Goal: Information Seeking & Learning: Compare options

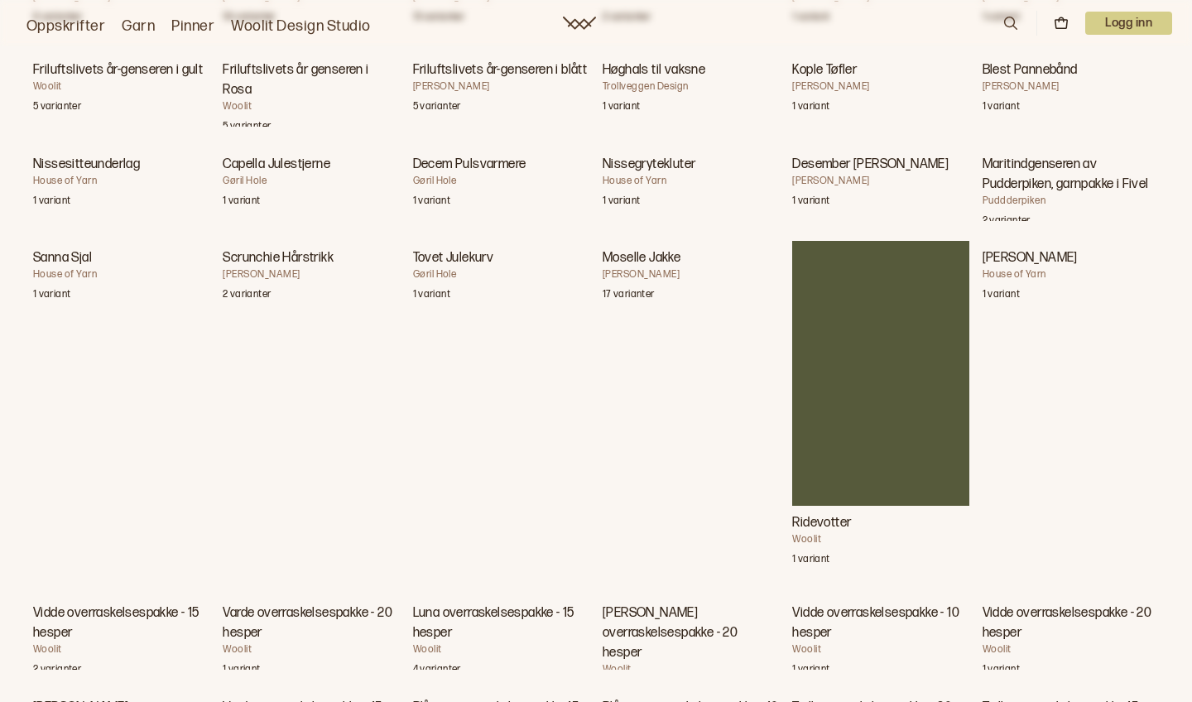
scroll to position [7307, 0]
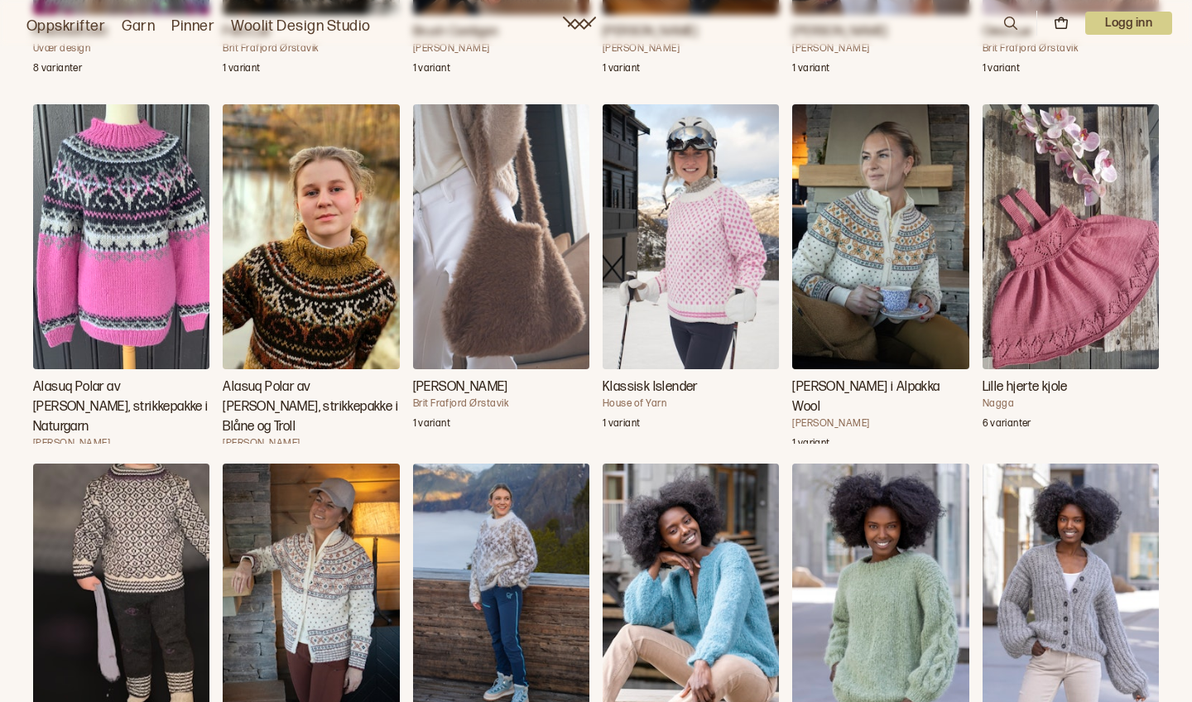
click at [158, 269] on img "Alasuq Polar av Linka Neumann, strikkepakke i Naturgarn" at bounding box center [121, 236] width 176 height 265
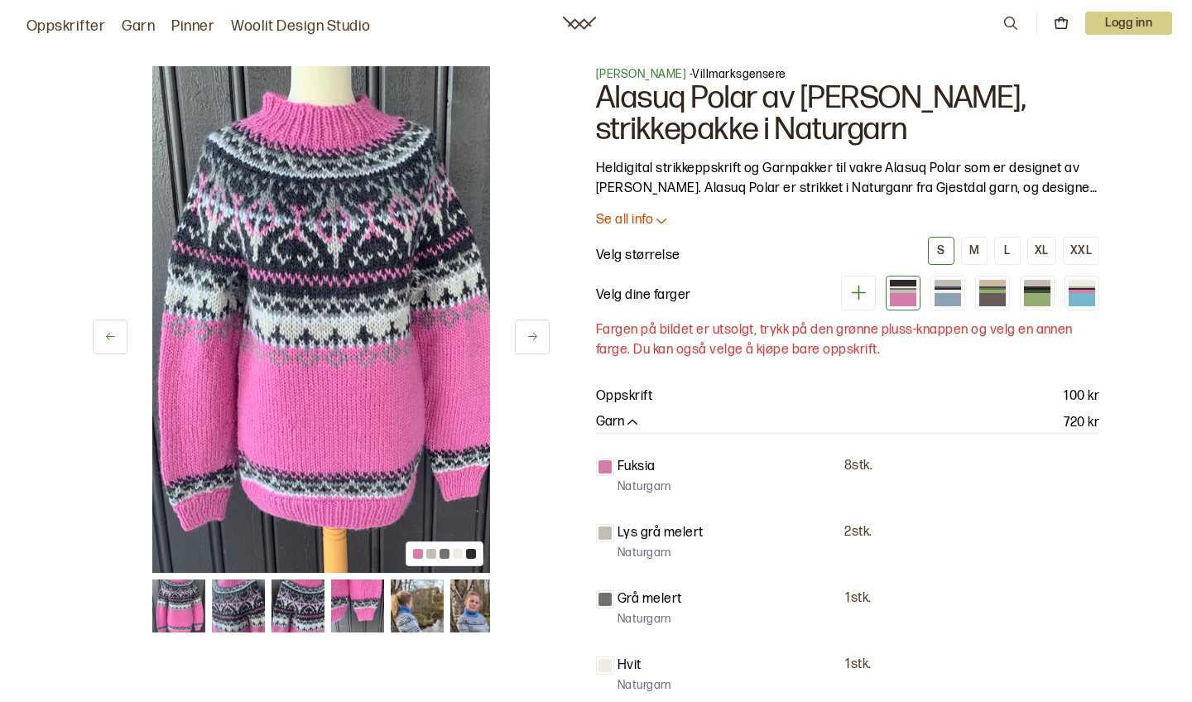
scroll to position [0, 387]
click at [954, 296] on div at bounding box center [948, 299] width 26 height 13
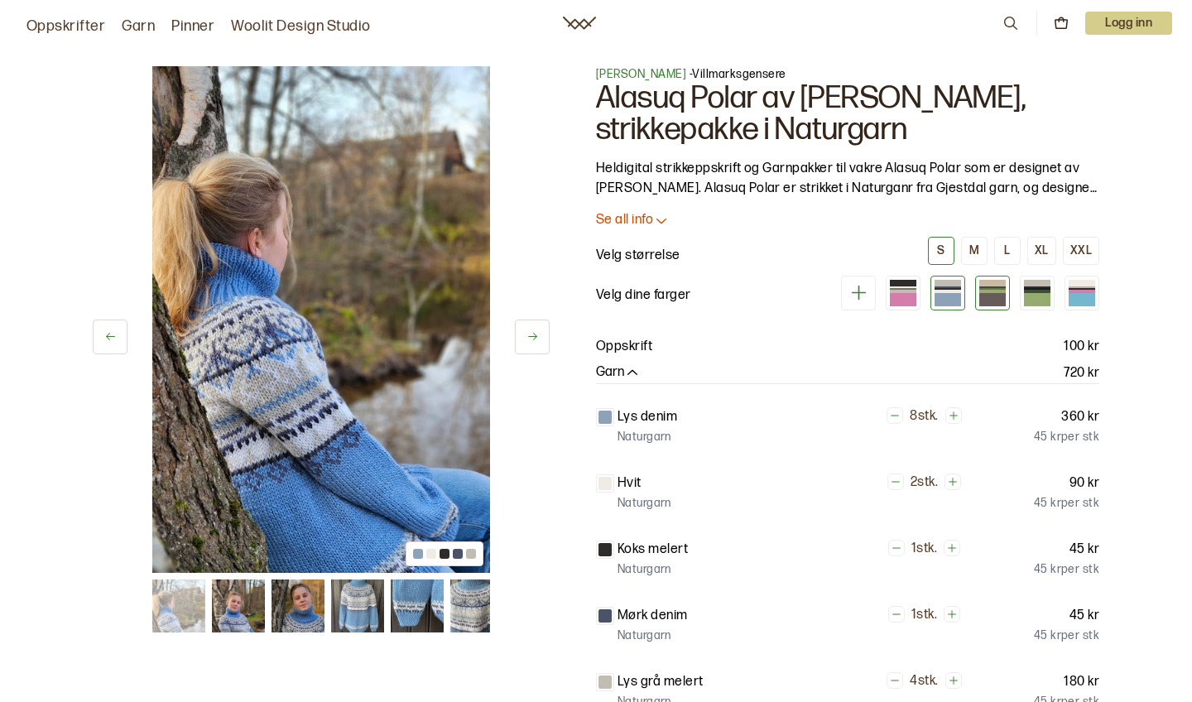
click at [987, 296] on div at bounding box center [992, 299] width 26 height 13
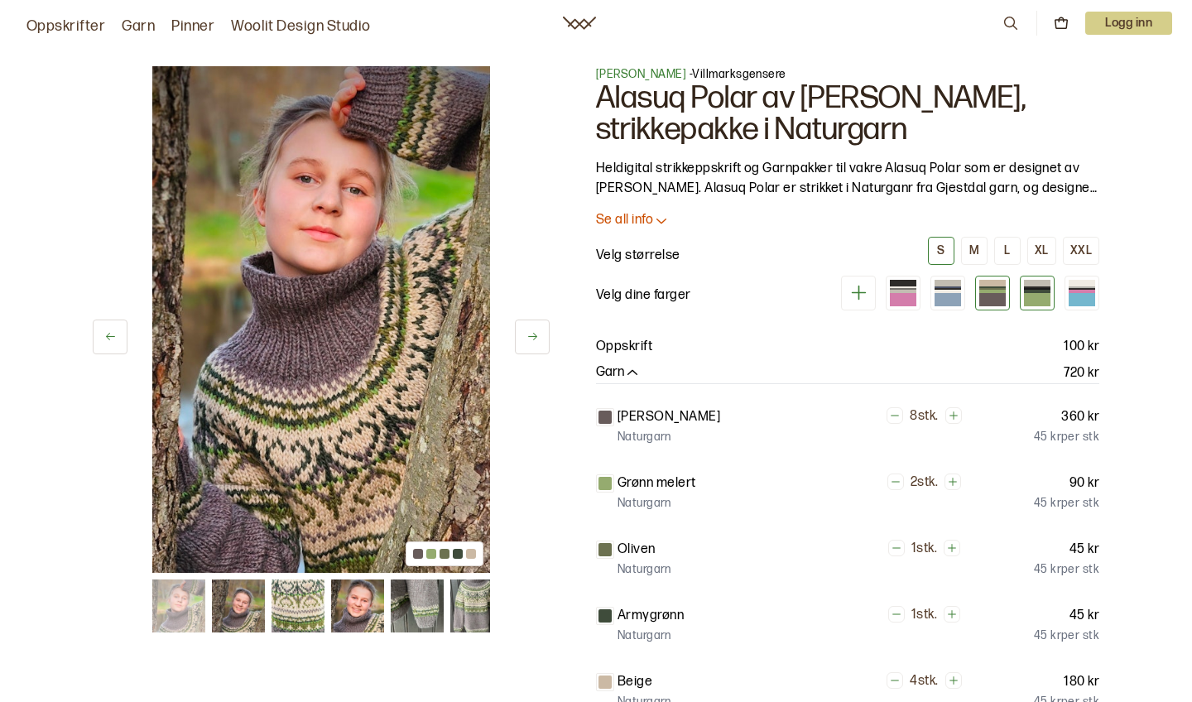
click at [1041, 294] on div at bounding box center [1037, 299] width 26 height 13
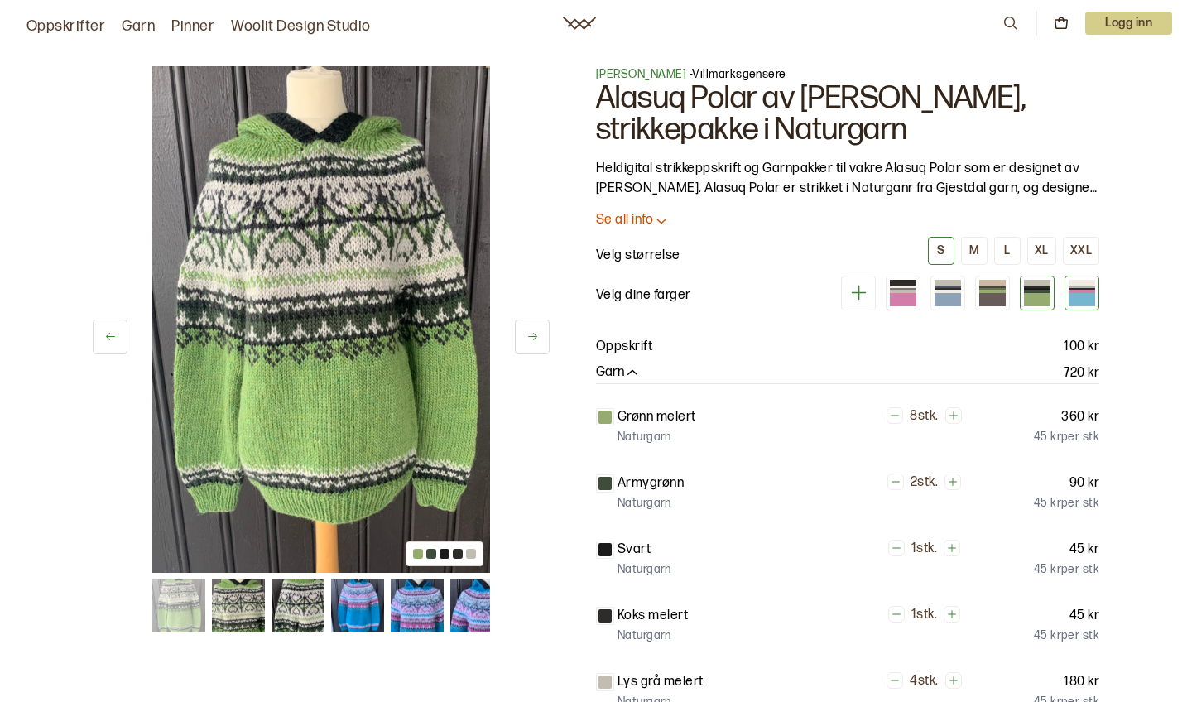
click at [1084, 291] on div at bounding box center [1082, 291] width 26 height 3
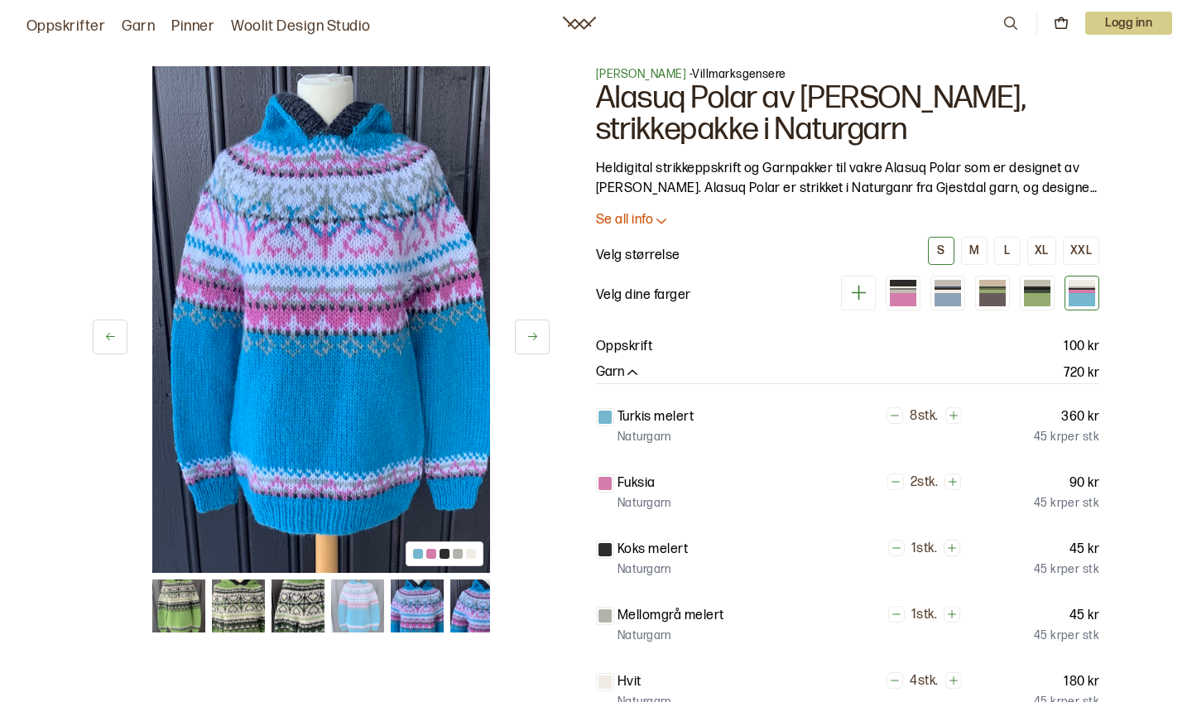
click at [863, 295] on icon at bounding box center [859, 292] width 21 height 21
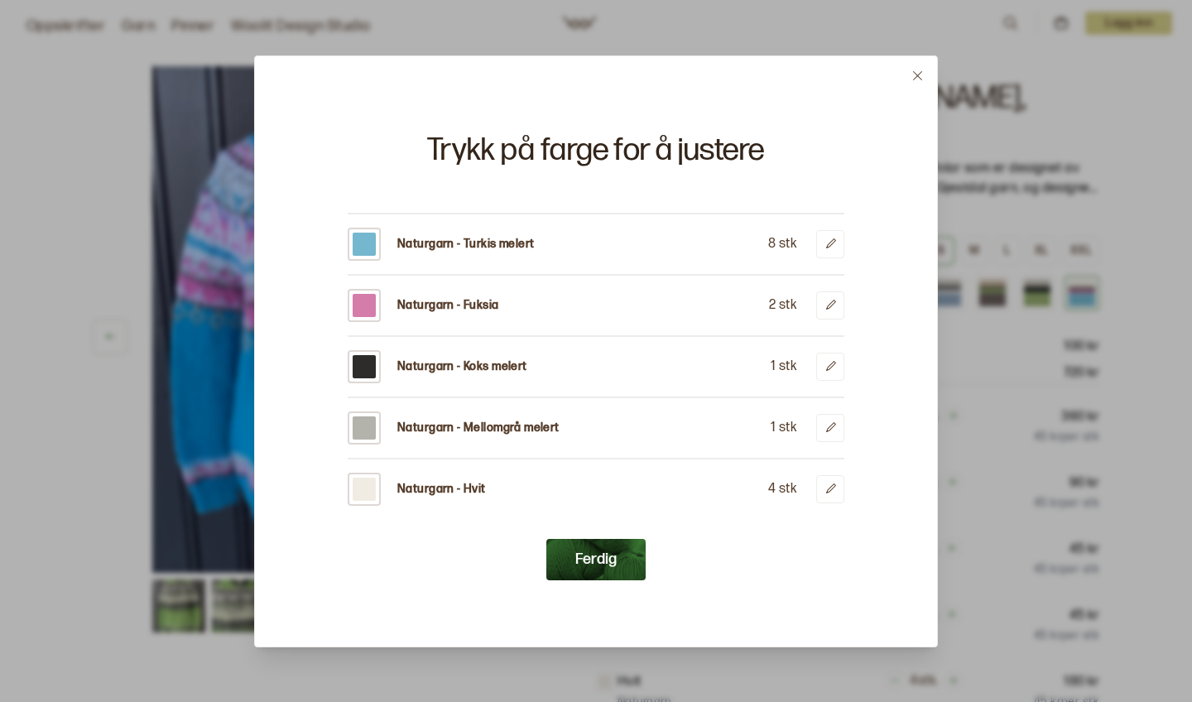
click at [504, 366] on p "Naturgarn - Koks melert" at bounding box center [462, 367] width 130 height 17
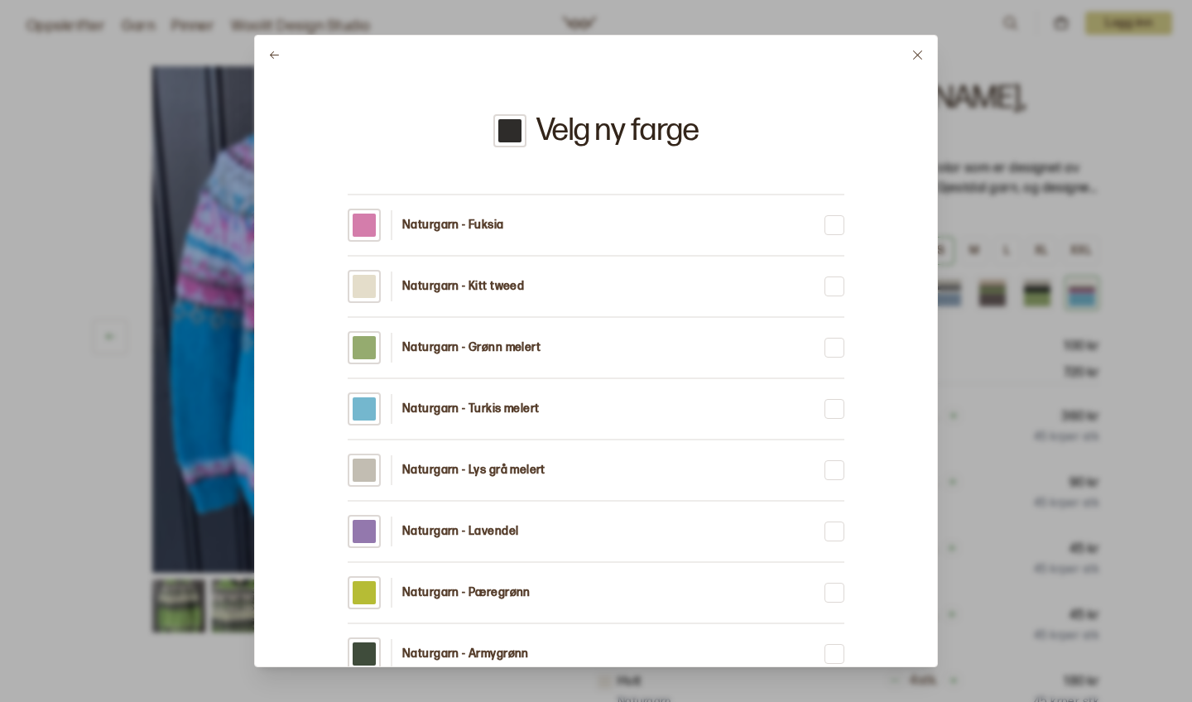
click at [919, 50] on icon at bounding box center [918, 55] width 12 height 12
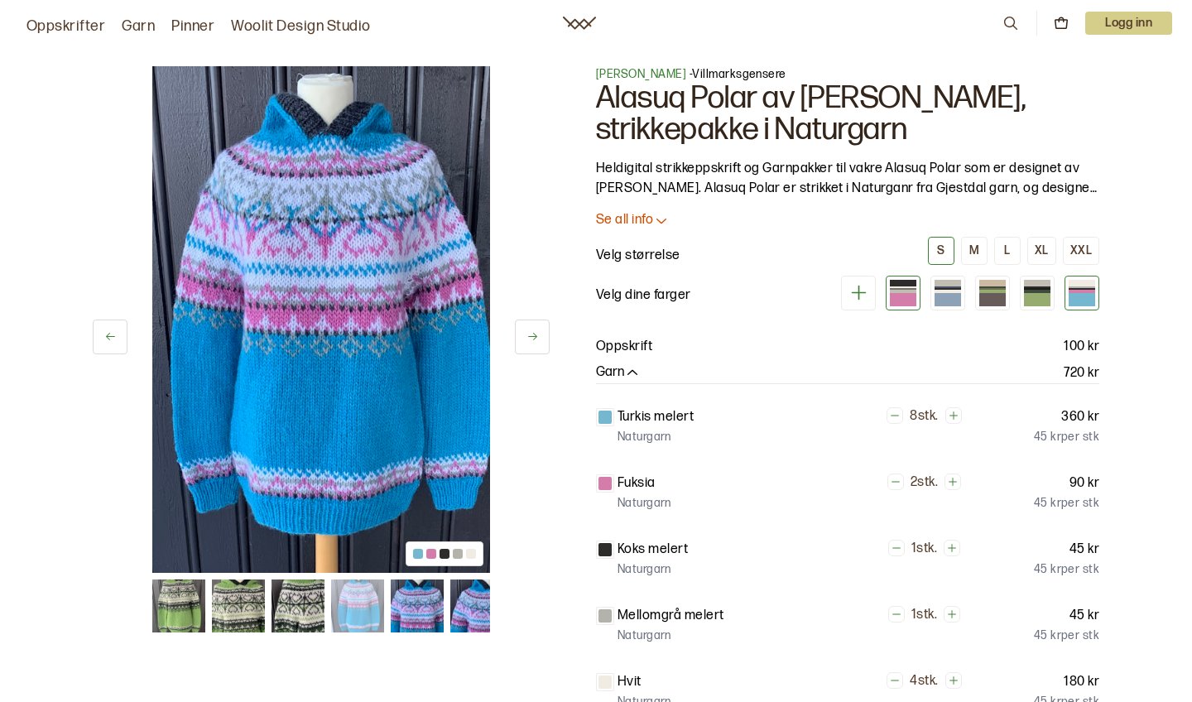
click at [909, 290] on div at bounding box center [903, 291] width 26 height 3
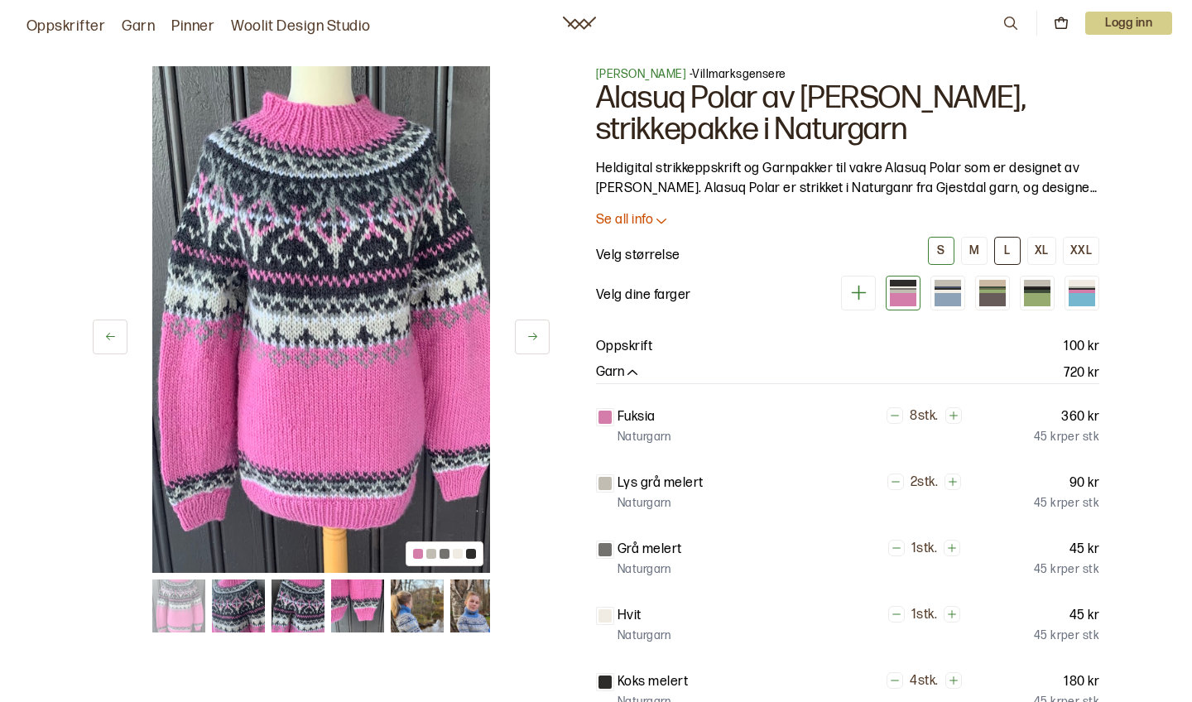
click at [1015, 250] on button "L" at bounding box center [1007, 251] width 26 height 28
click at [958, 291] on div at bounding box center [948, 292] width 26 height 4
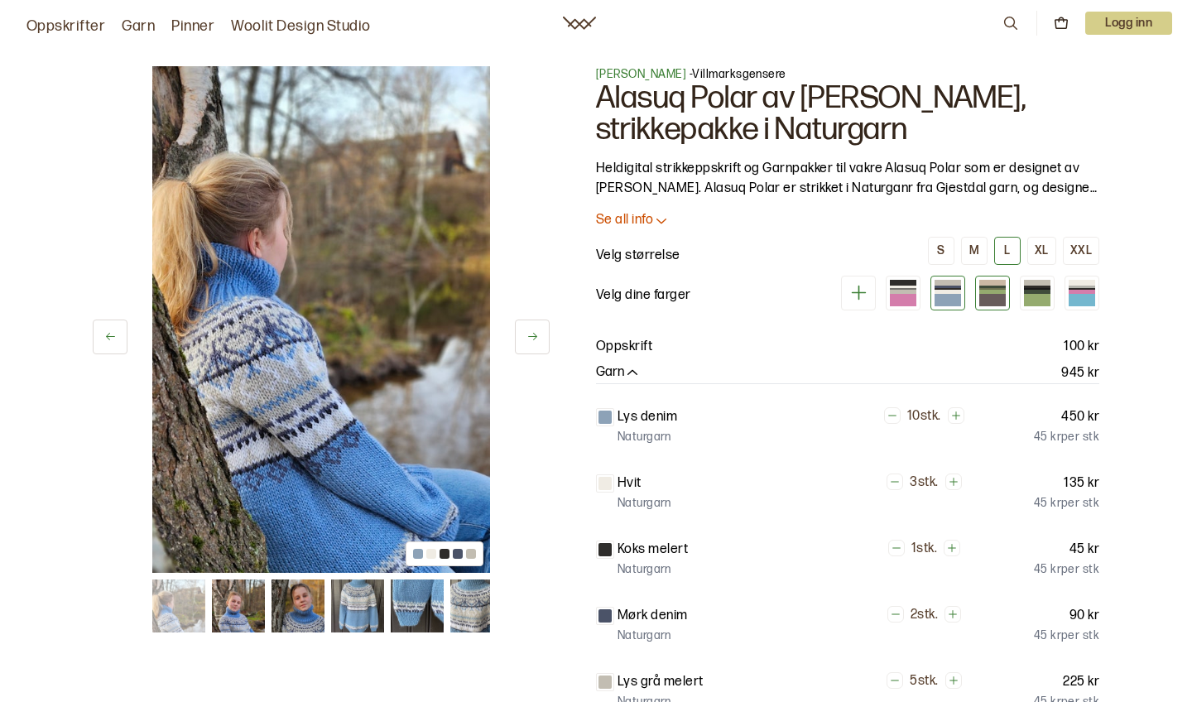
click at [989, 291] on div at bounding box center [992, 292] width 26 height 4
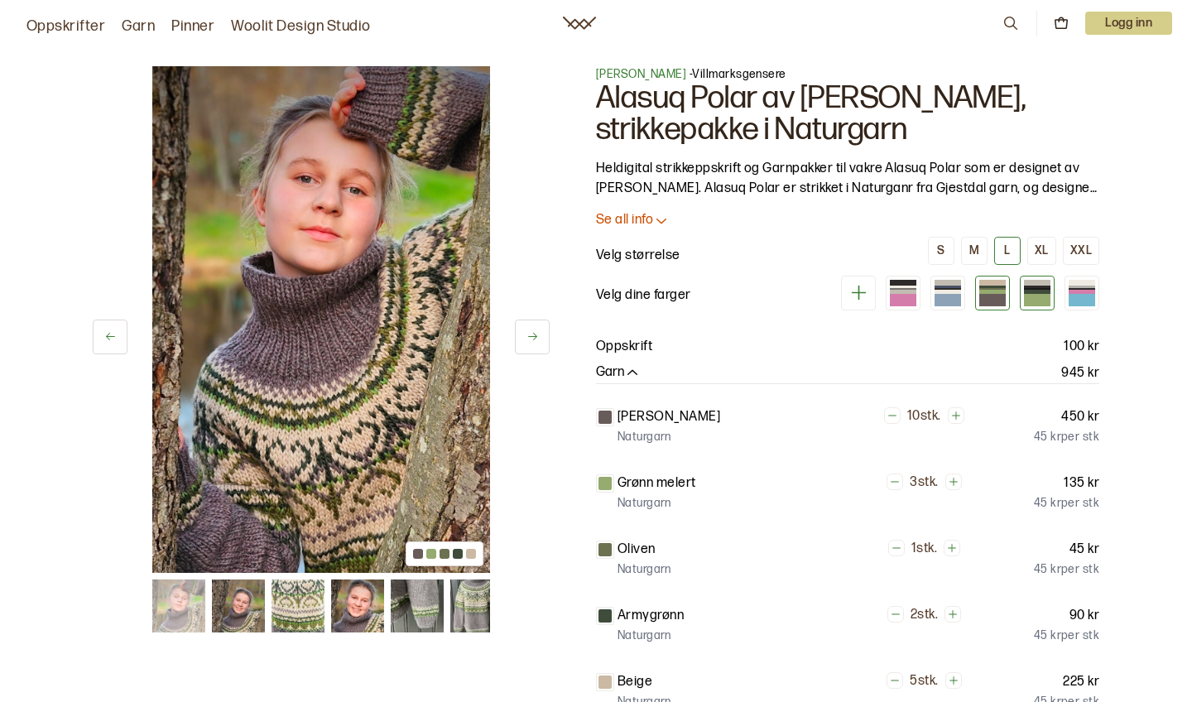
click at [1042, 296] on div at bounding box center [1037, 300] width 26 height 12
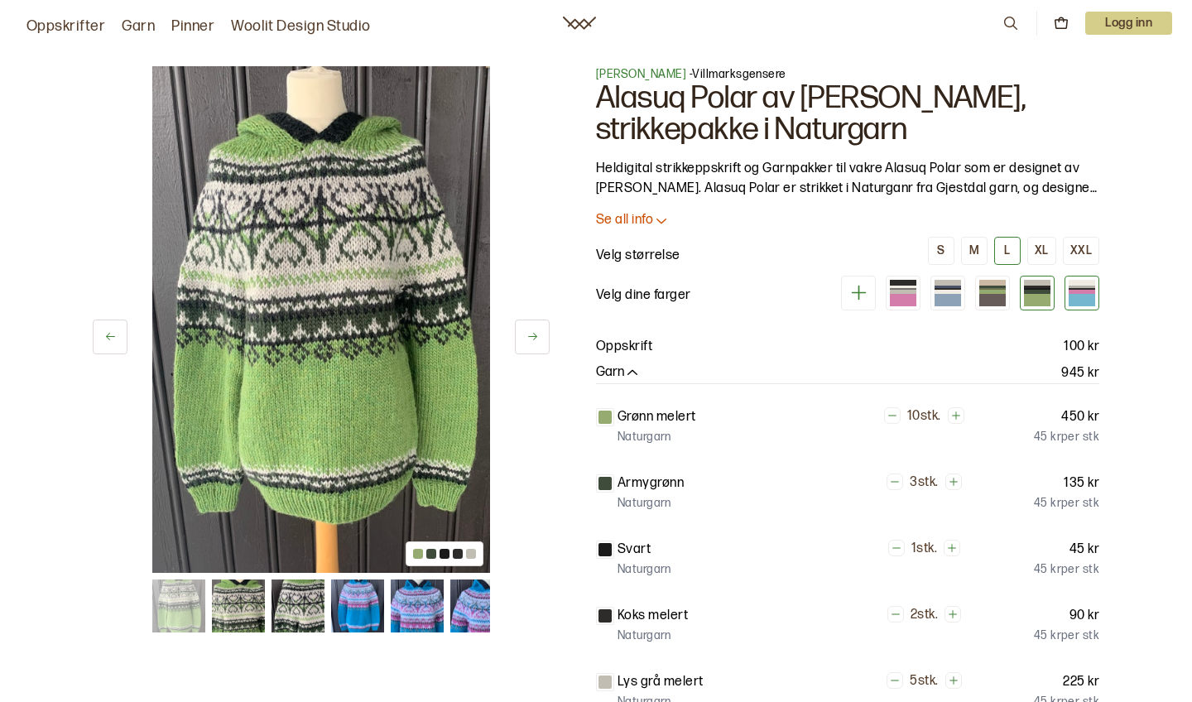
click at [1090, 294] on div at bounding box center [1082, 300] width 26 height 12
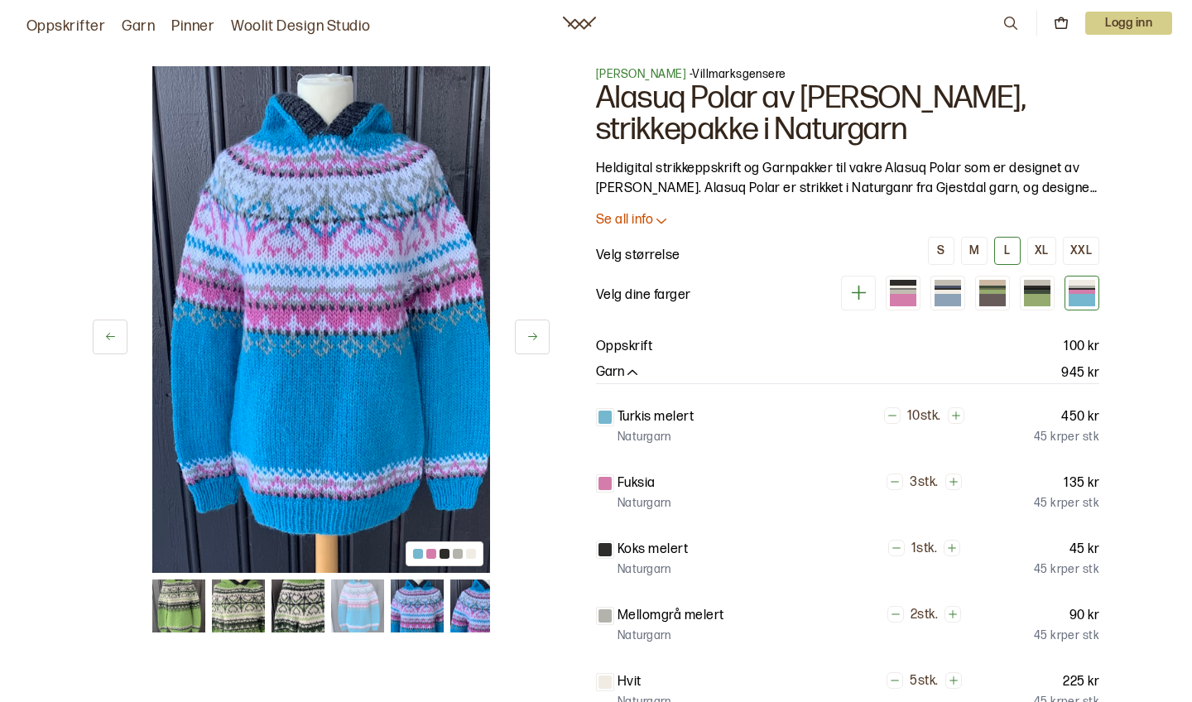
click at [190, 599] on img at bounding box center [178, 606] width 53 height 53
click at [484, 607] on img at bounding box center [476, 606] width 53 height 53
click at [417, 610] on img at bounding box center [417, 606] width 53 height 53
click at [375, 604] on img at bounding box center [357, 606] width 53 height 53
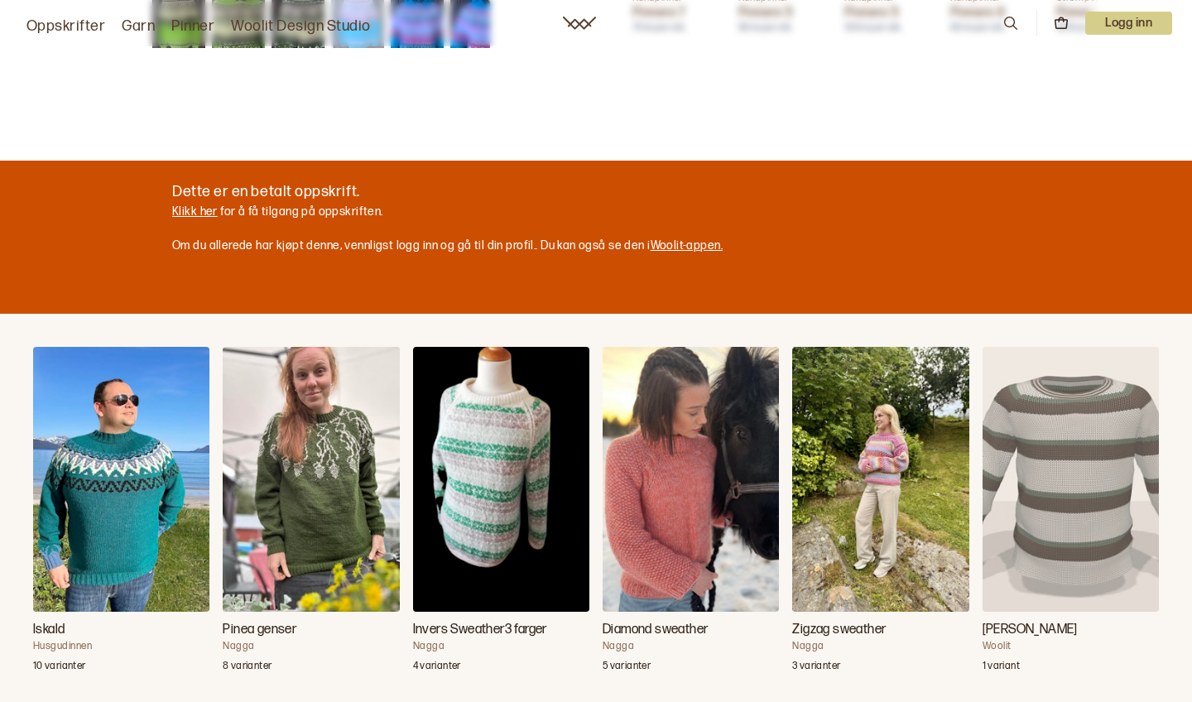
scroll to position [997, 0]
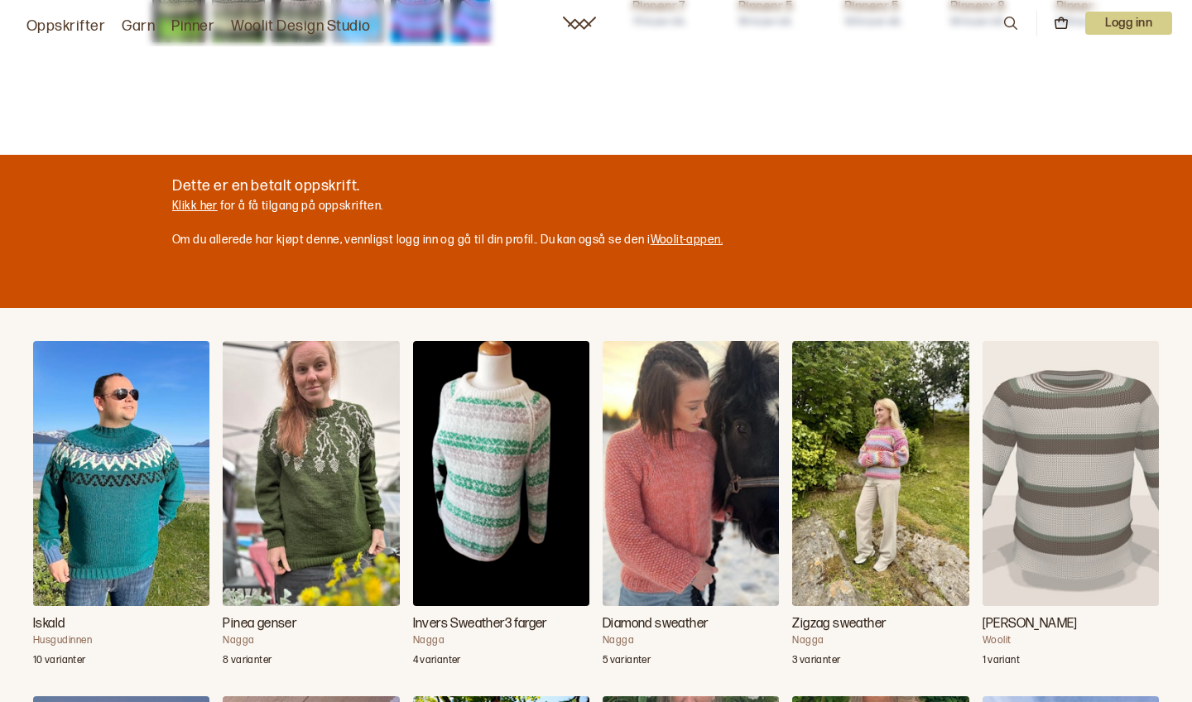
click at [878, 536] on img "Zigzag sweather" at bounding box center [880, 473] width 176 height 265
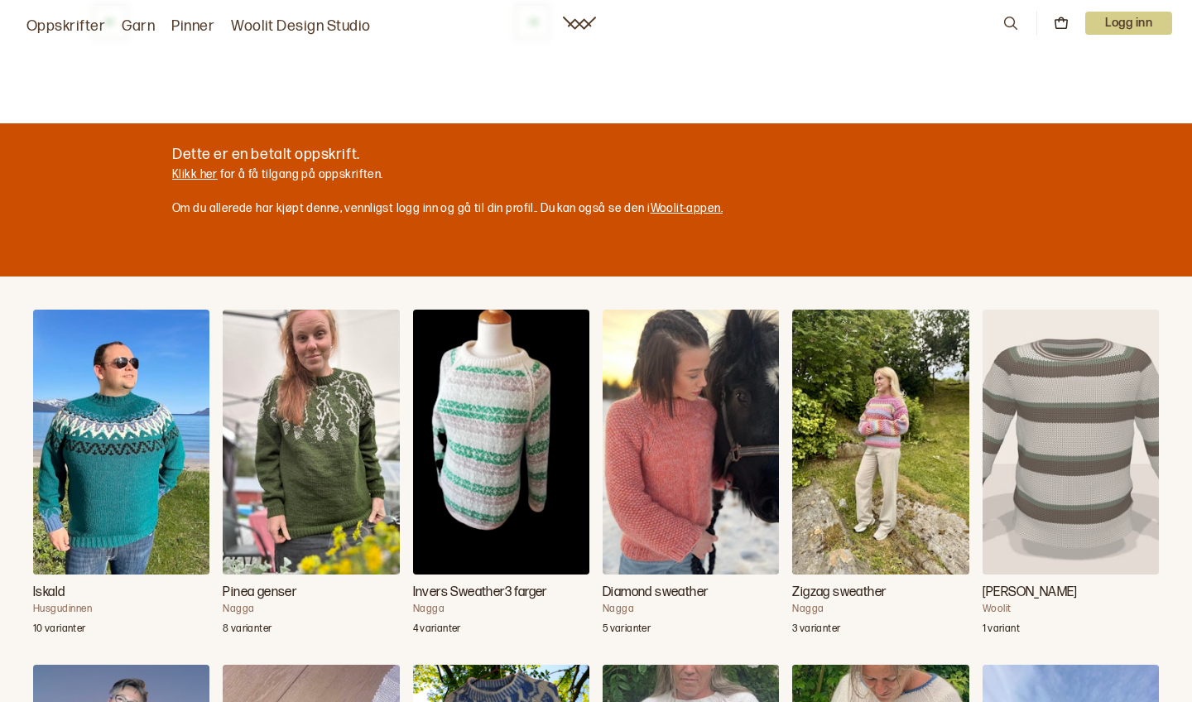
scroll to position [0, 7]
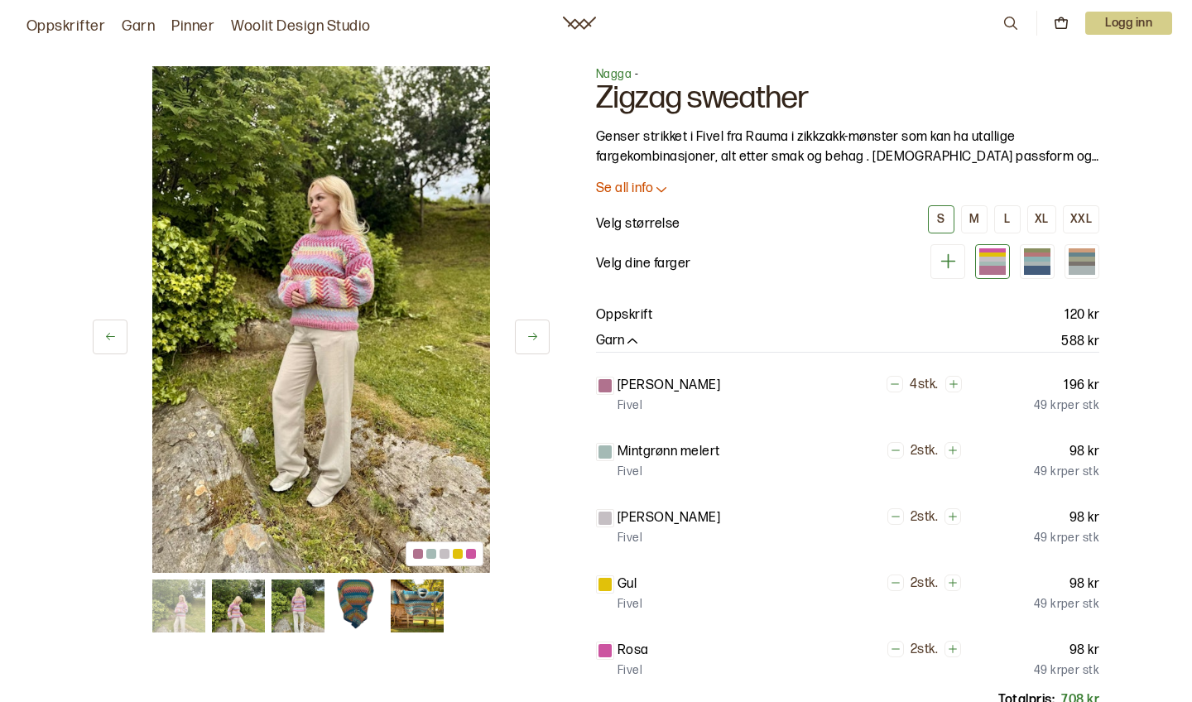
scroll to position [997, 0]
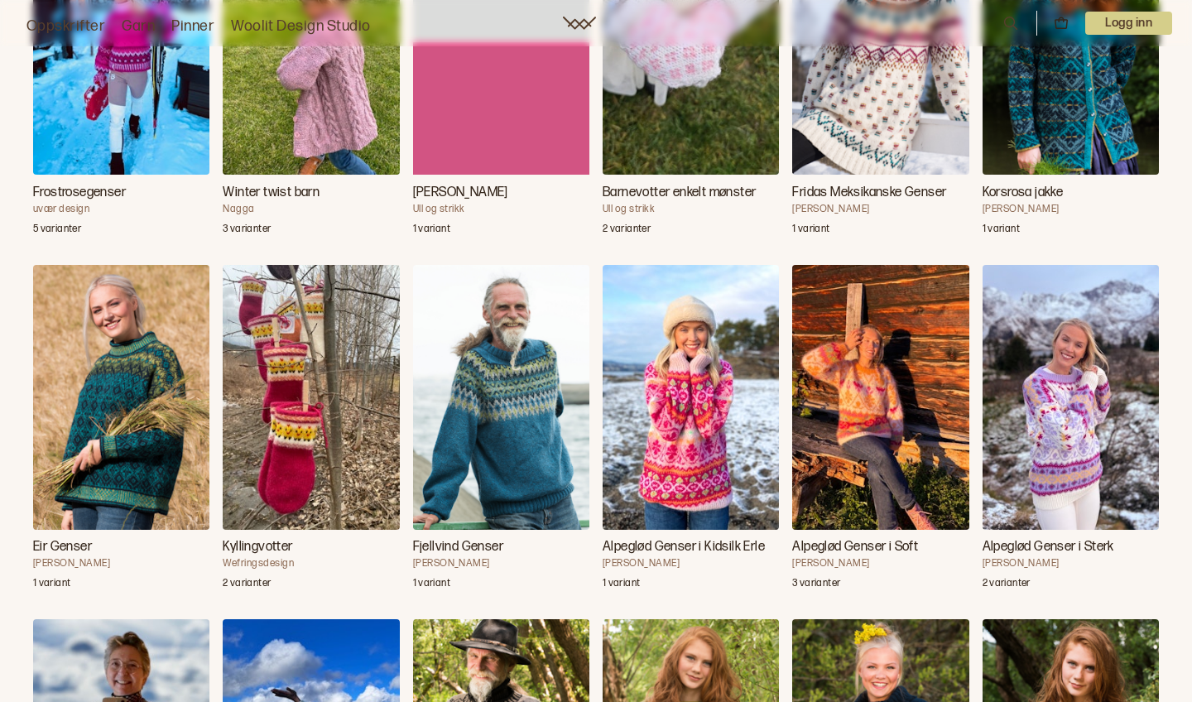
scroll to position [3209, 0]
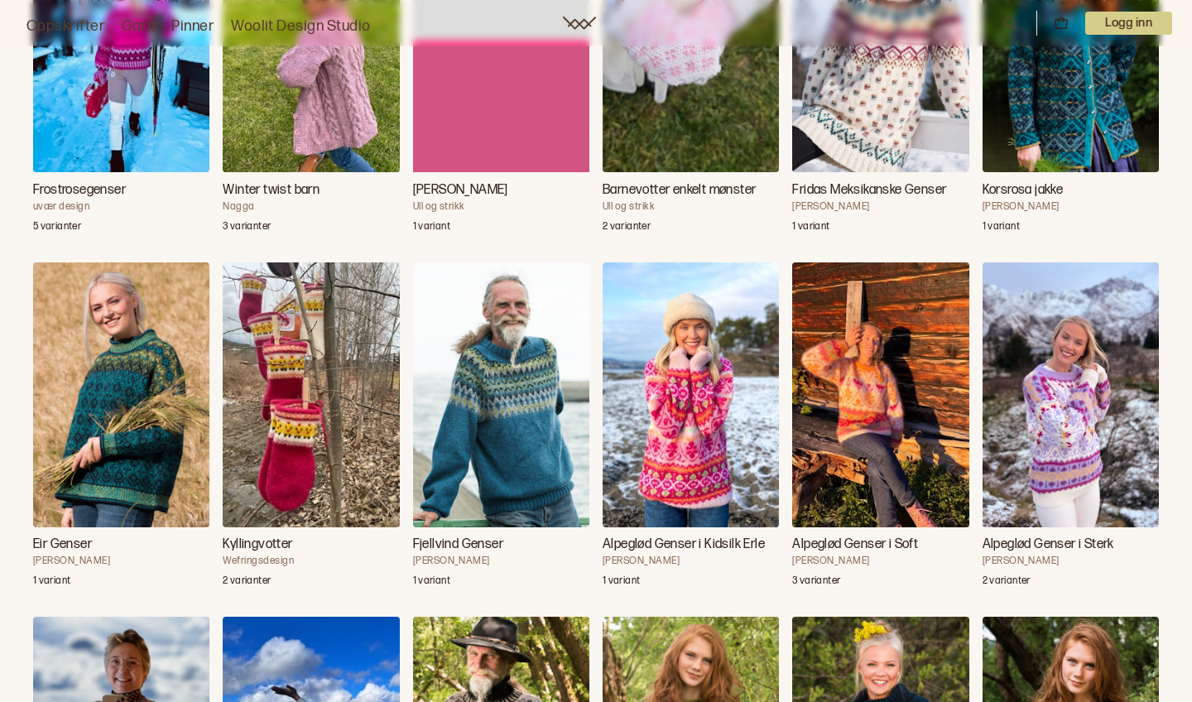
click at [1071, 496] on img "Alpeglød Genser i Sterk" at bounding box center [1071, 394] width 176 height 265
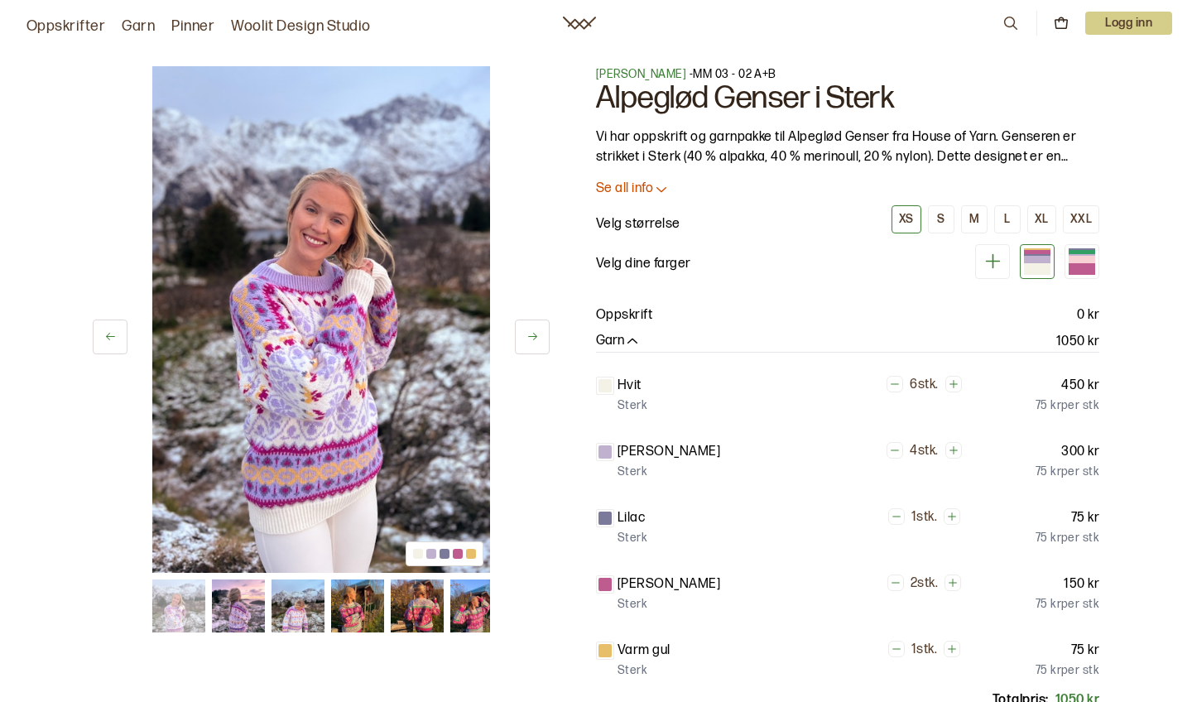
click at [360, 610] on img at bounding box center [357, 606] width 53 height 53
click at [1085, 260] on div at bounding box center [1082, 259] width 26 height 7
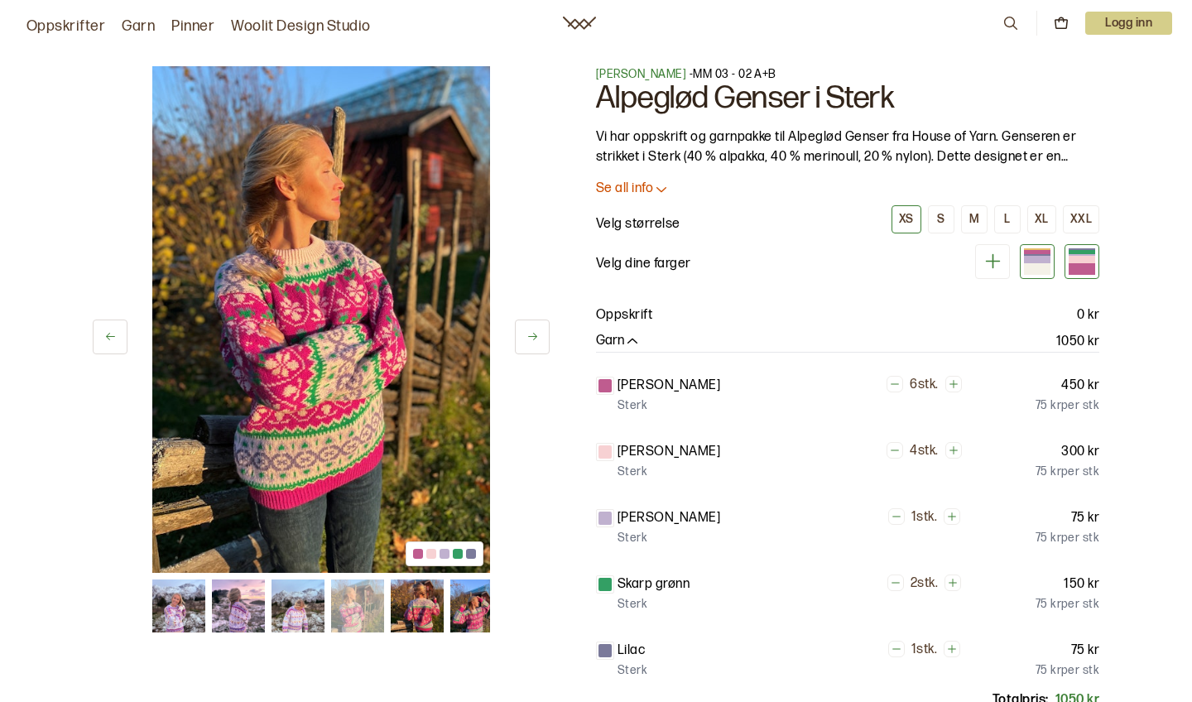
click at [1037, 262] on div at bounding box center [1037, 259] width 26 height 7
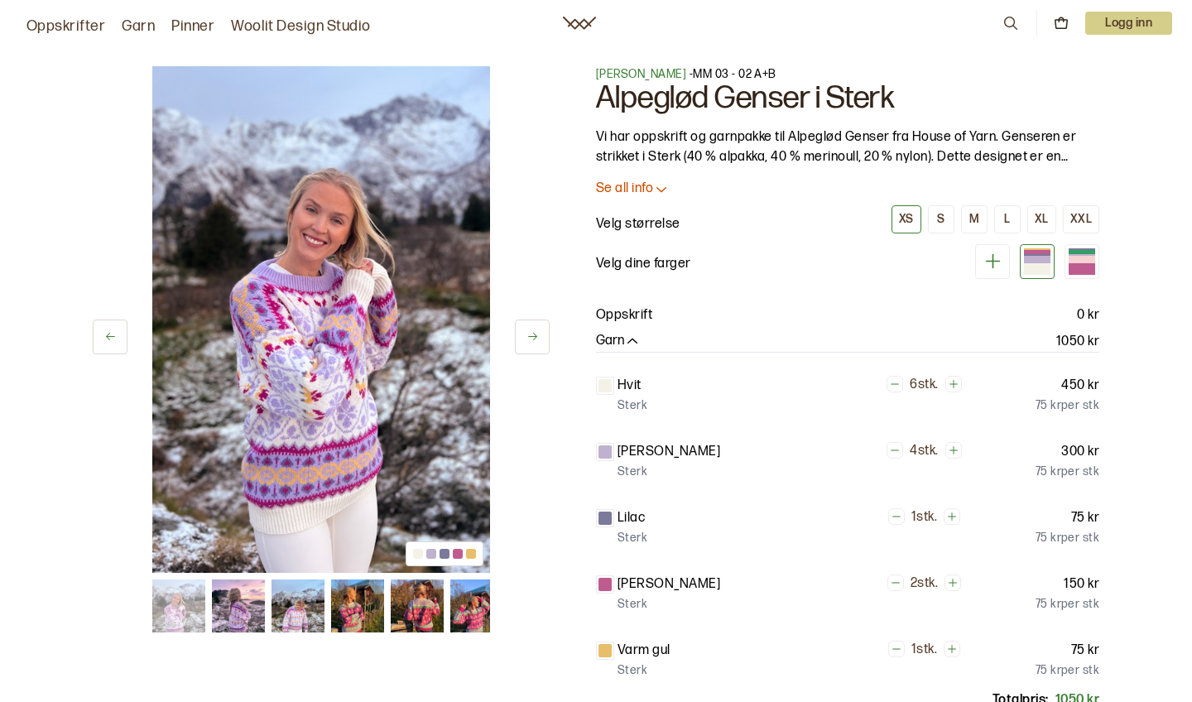
click at [233, 612] on img at bounding box center [238, 606] width 53 height 53
click at [347, 618] on img at bounding box center [357, 606] width 53 height 53
click at [356, 614] on img at bounding box center [357, 606] width 53 height 53
click at [445, 555] on div at bounding box center [445, 554] width 10 height 10
click at [456, 557] on div at bounding box center [458, 554] width 10 height 10
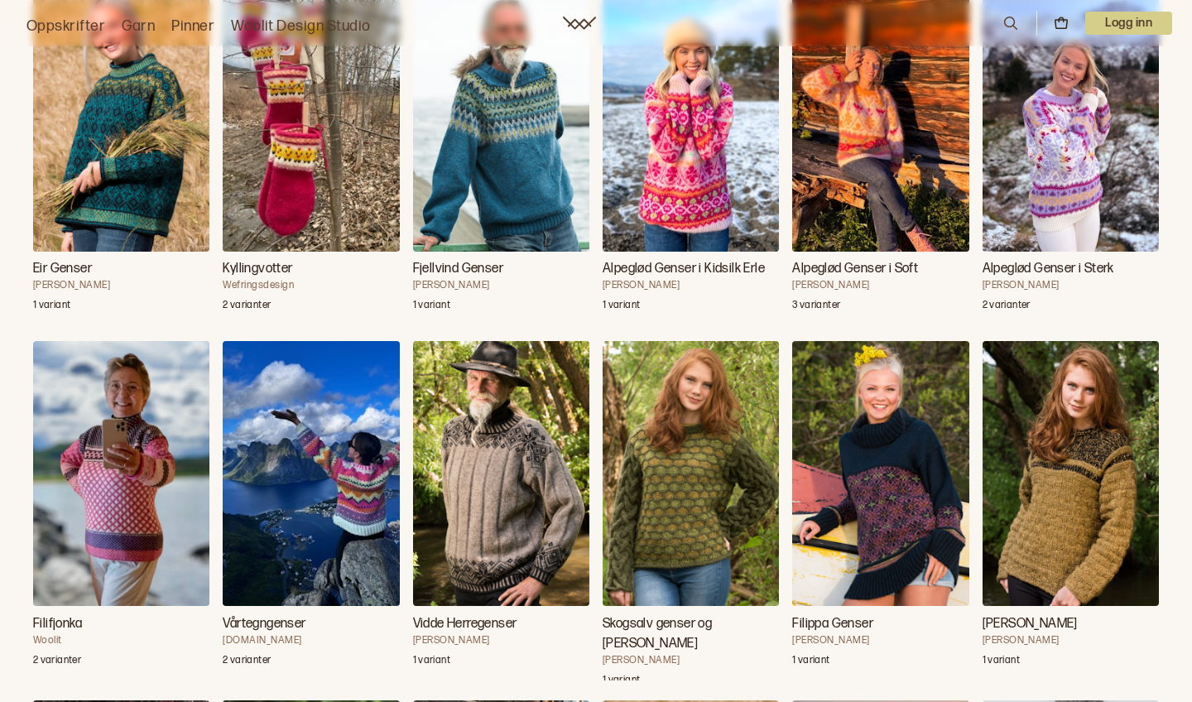
scroll to position [3448, 0]
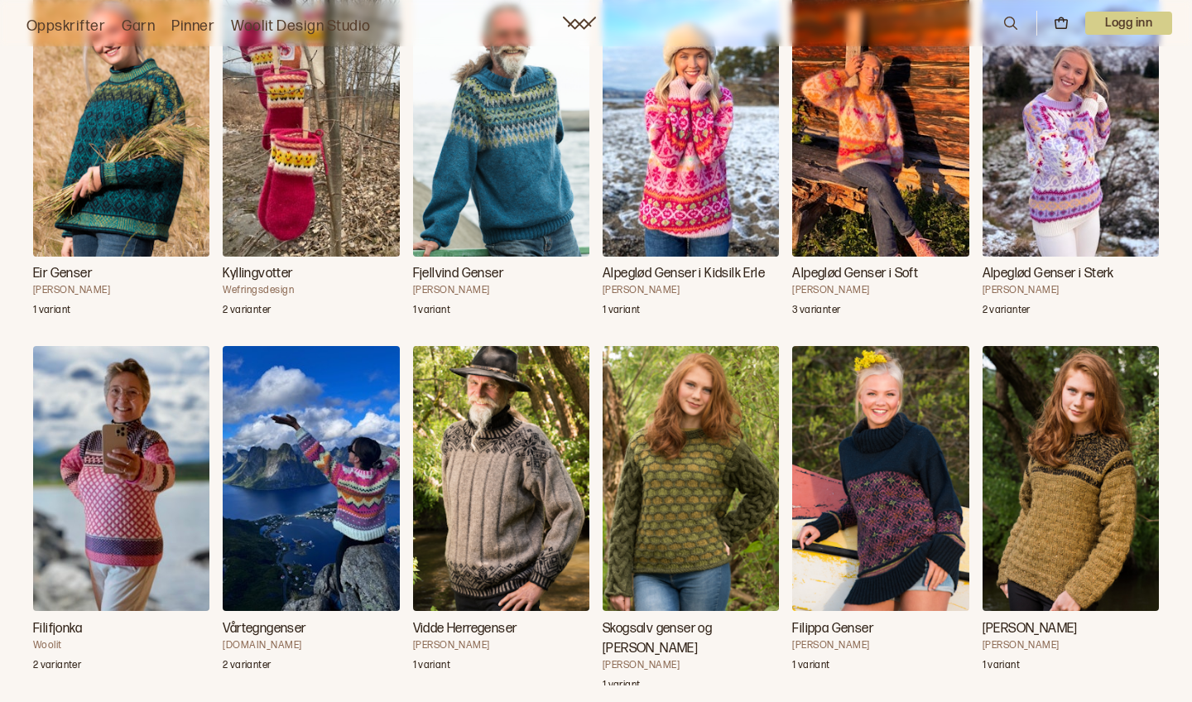
click at [123, 457] on img "Filifjonka" at bounding box center [121, 478] width 176 height 265
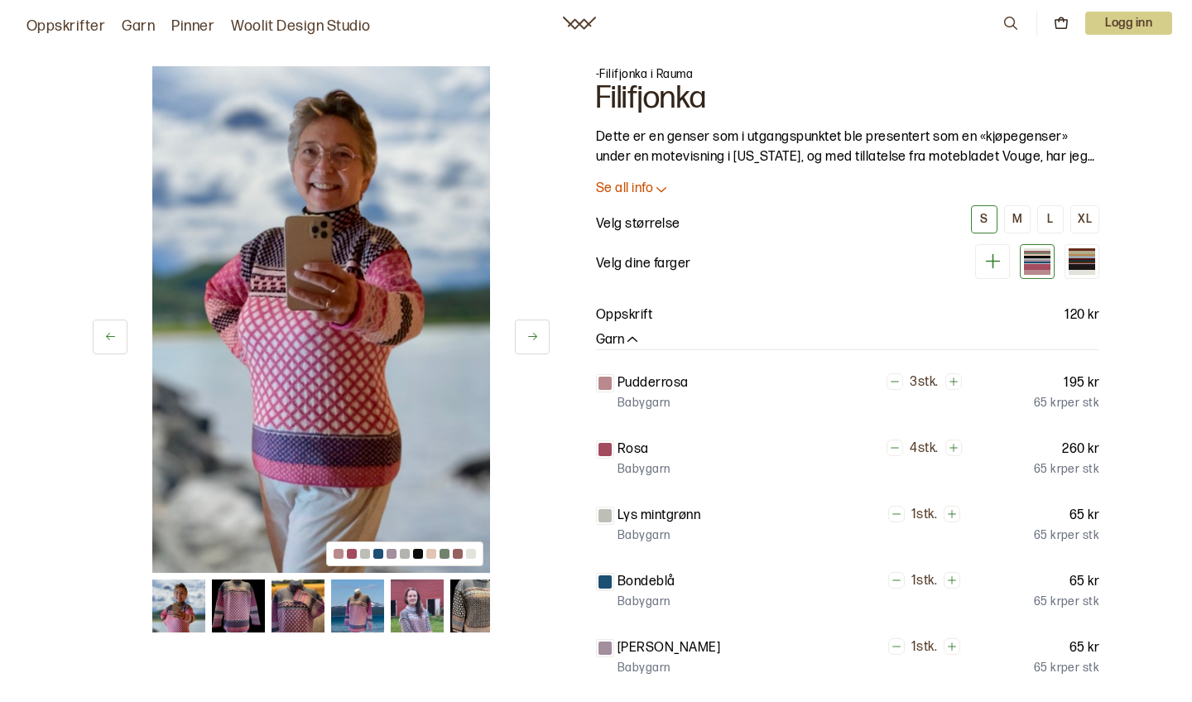
click at [278, 606] on img at bounding box center [298, 606] width 53 height 53
click at [1081, 258] on div at bounding box center [1082, 259] width 26 height 2
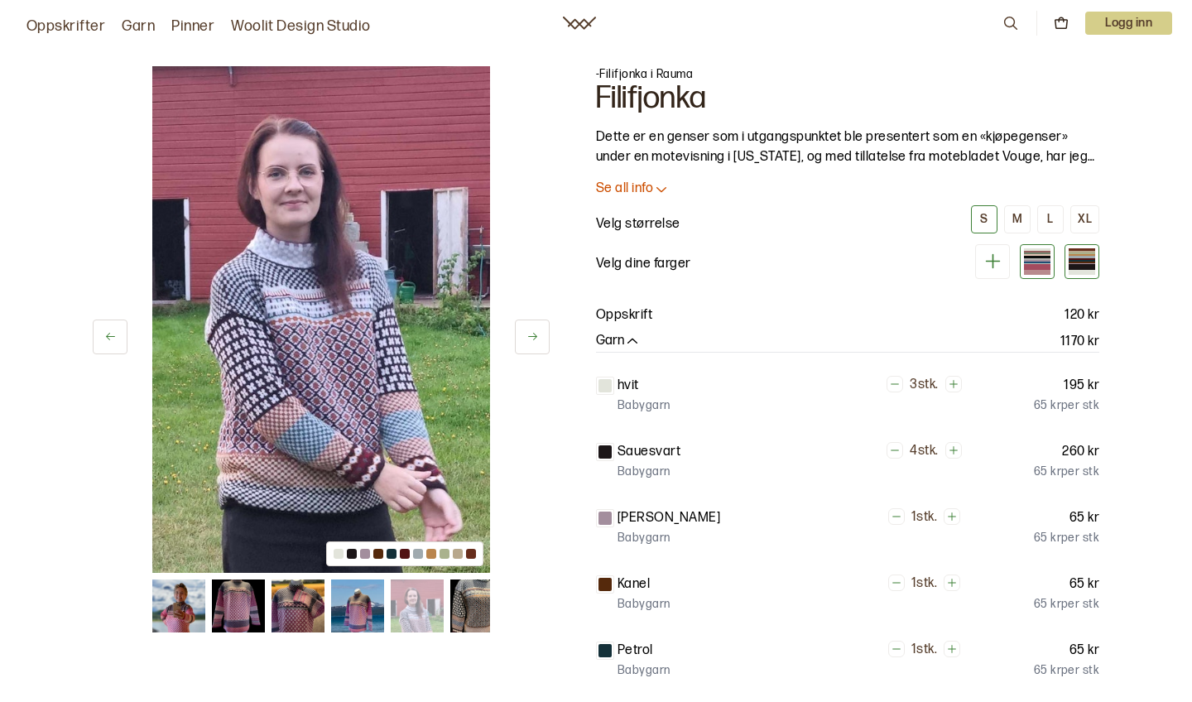
click at [1040, 262] on div at bounding box center [1037, 263] width 26 height 2
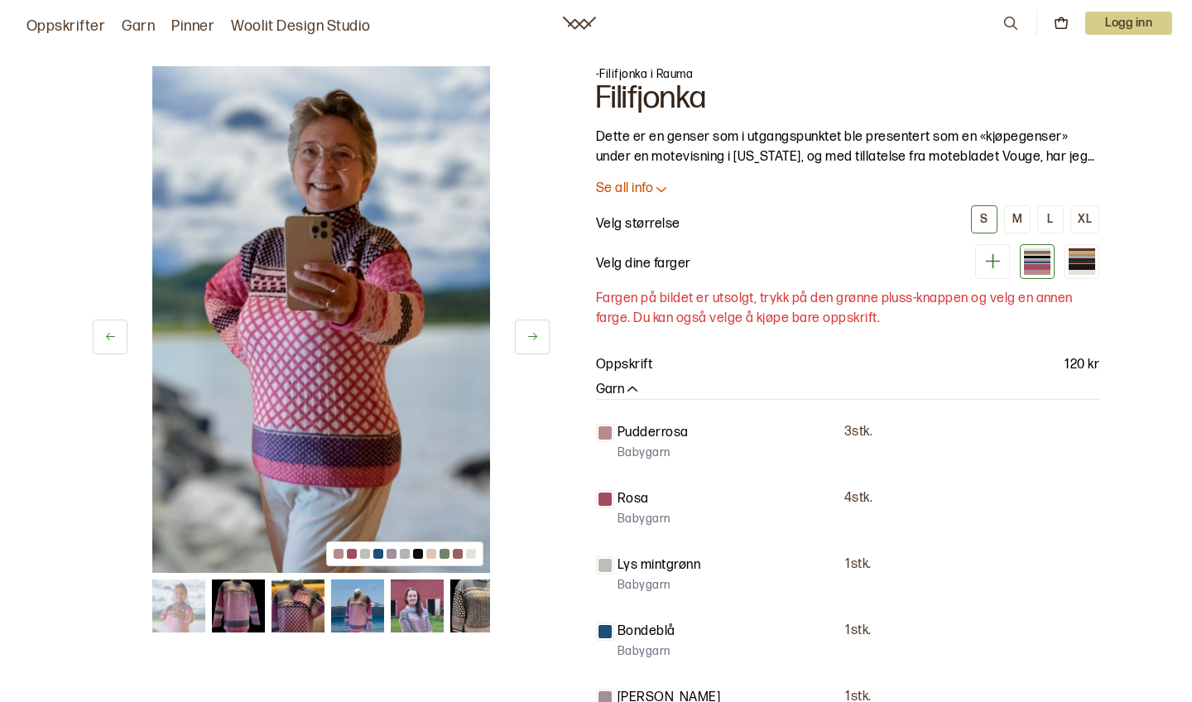
scroll to position [3448, 0]
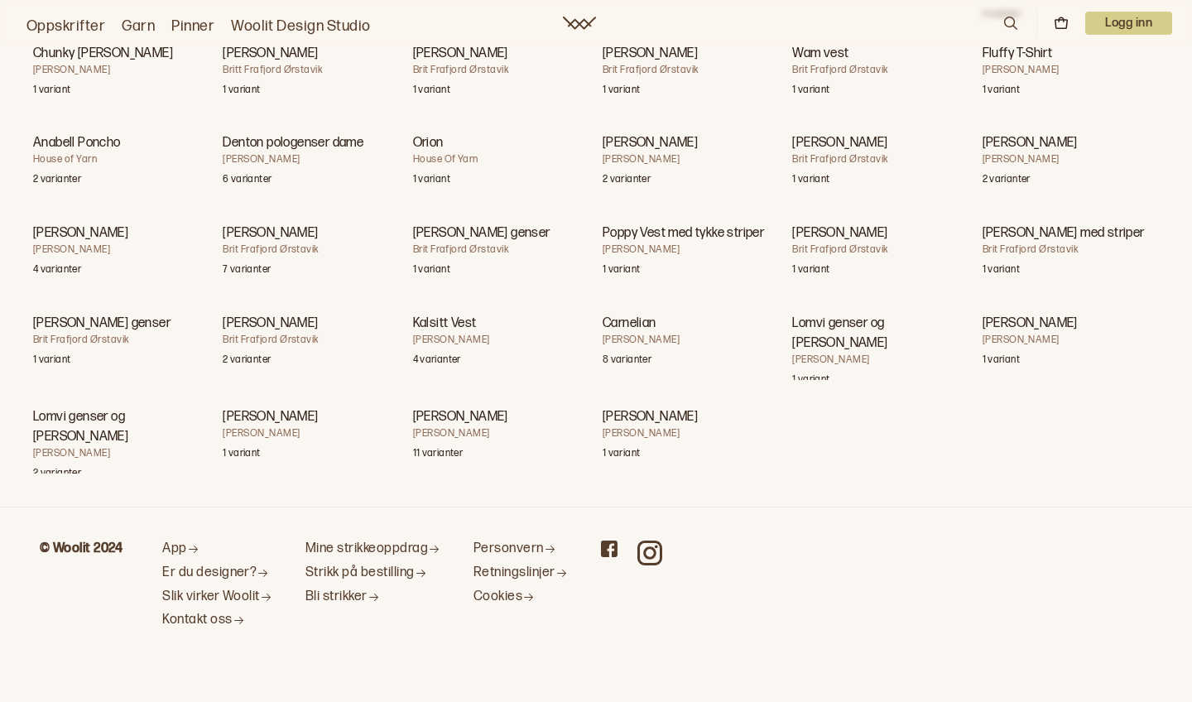
scroll to position [34130, 0]
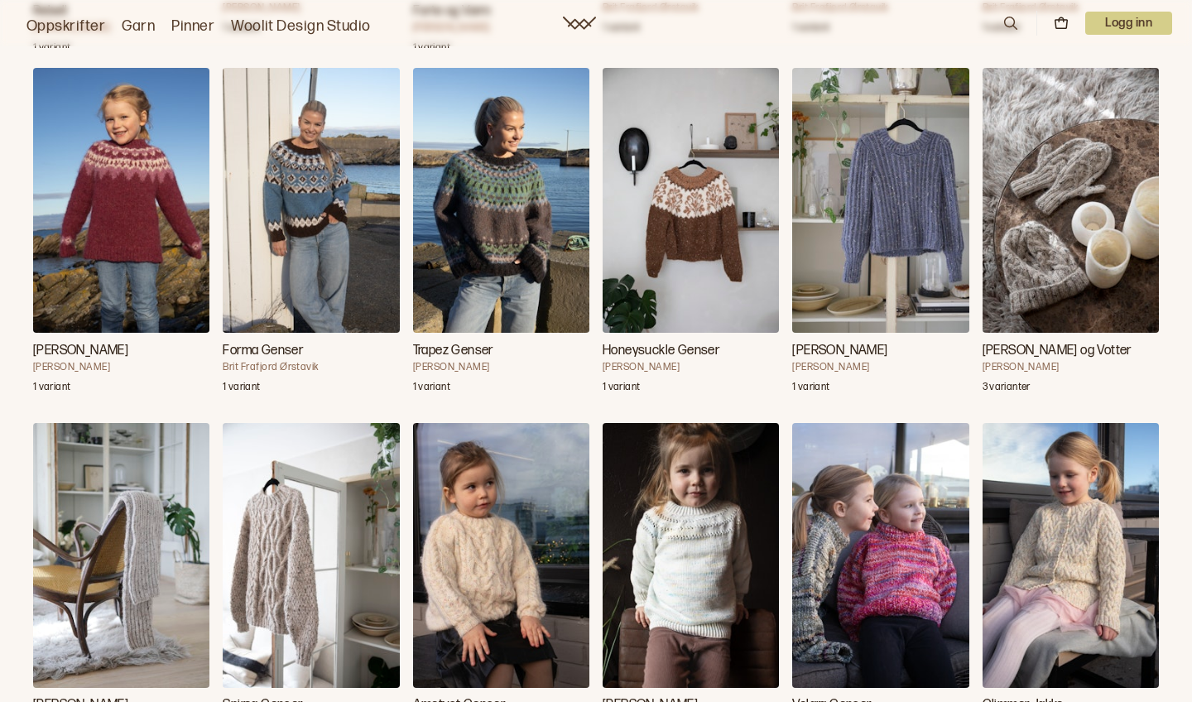
click at [309, 239] on img "Forma Genser" at bounding box center [311, 200] width 176 height 265
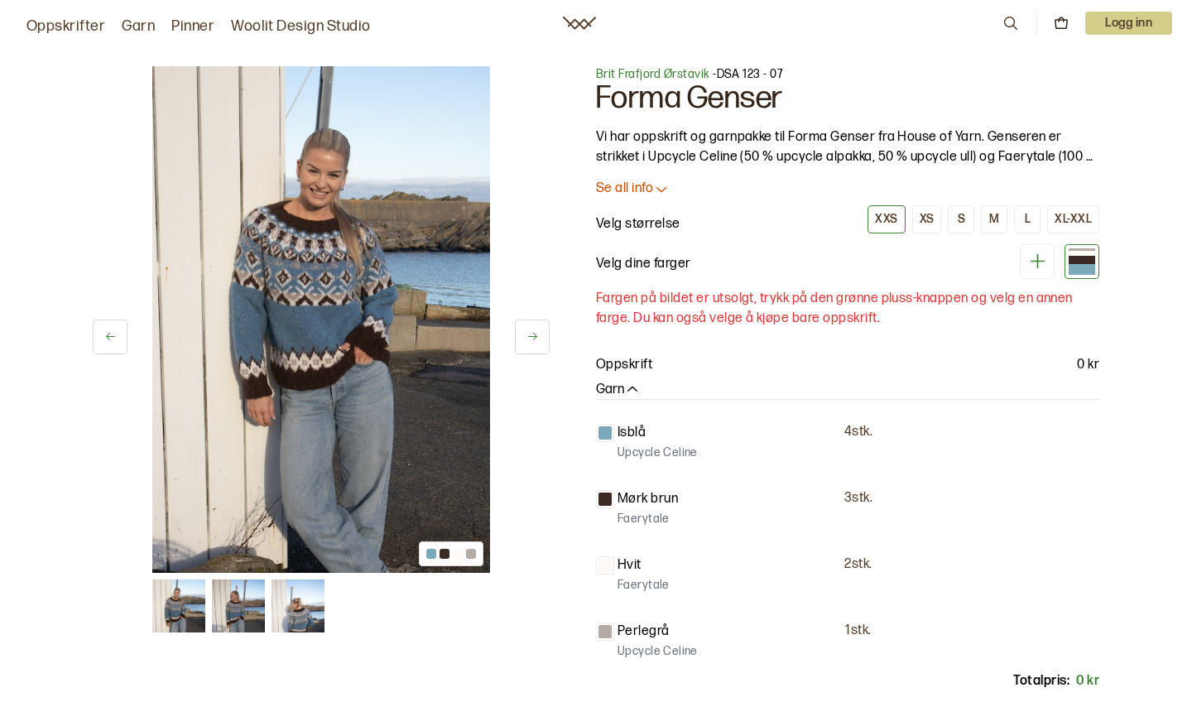
click at [297, 621] on img at bounding box center [298, 606] width 53 height 53
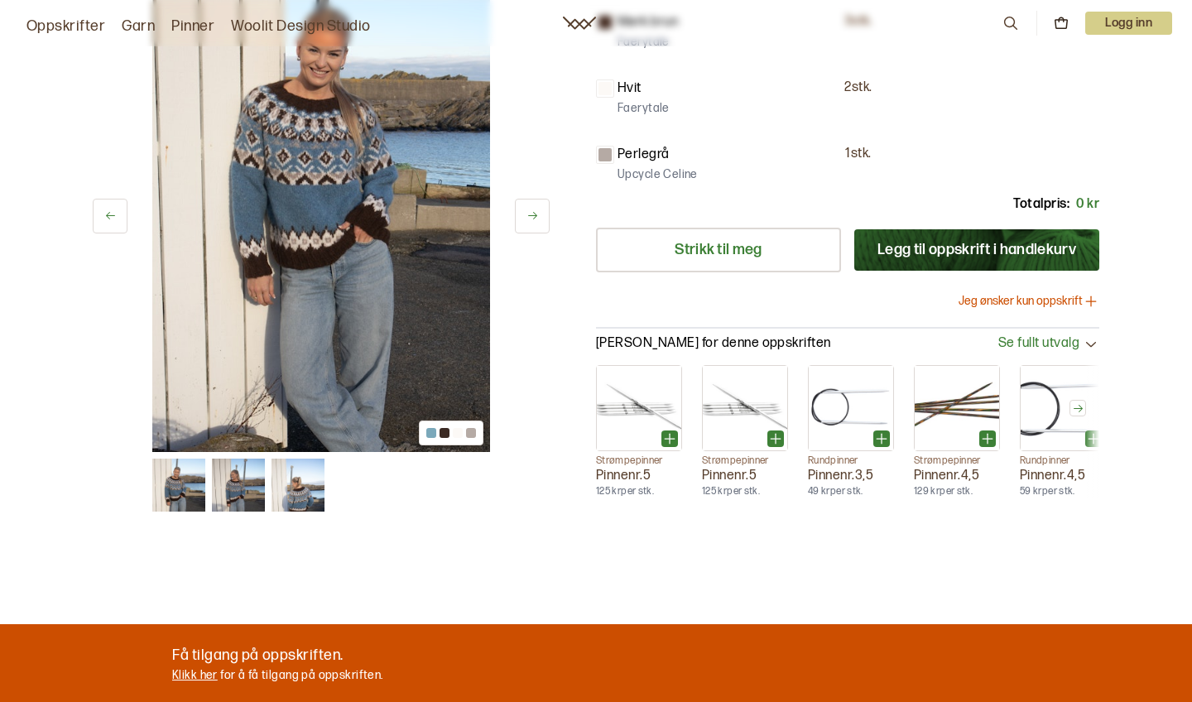
scroll to position [487, 0]
